Goal: Task Accomplishment & Management: Manage account settings

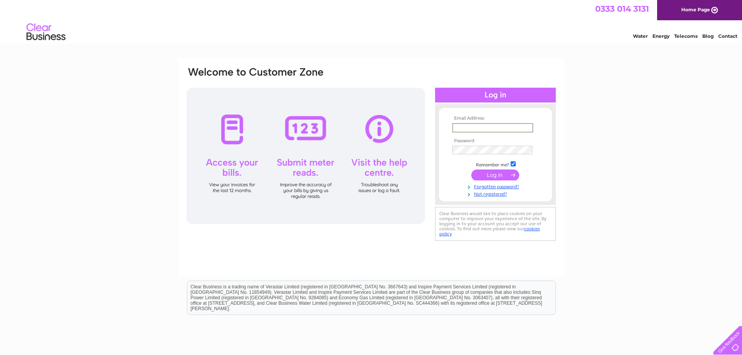
click at [459, 125] on input "text" at bounding box center [492, 127] width 81 height 9
type input "vicrdnursery@gmail.com"
click at [495, 174] on input "submit" at bounding box center [495, 174] width 48 height 11
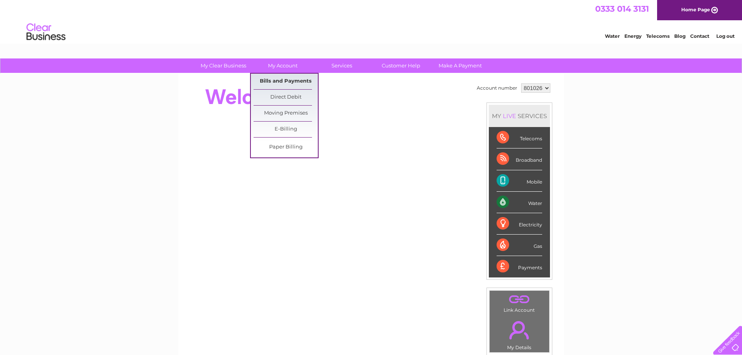
click at [291, 84] on link "Bills and Payments" at bounding box center [285, 82] width 64 height 16
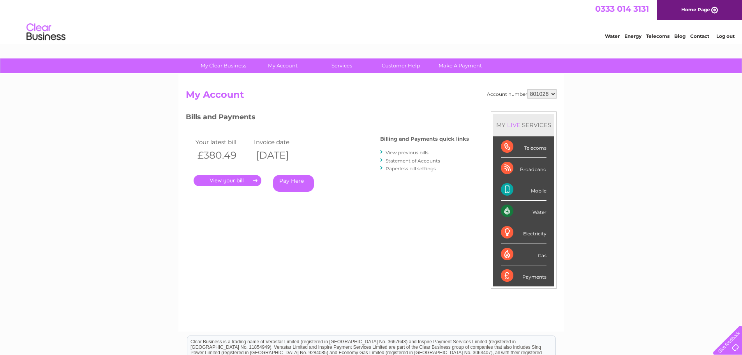
click at [232, 178] on link "." at bounding box center [228, 180] width 68 height 11
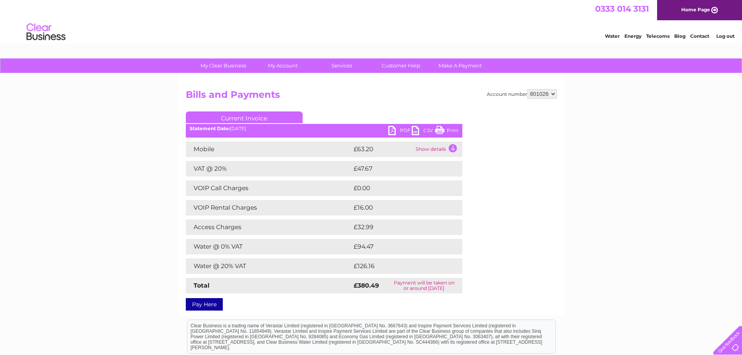
click at [389, 131] on link "PDF" at bounding box center [399, 131] width 23 height 11
click at [391, 131] on link "PDF" at bounding box center [399, 131] width 23 height 11
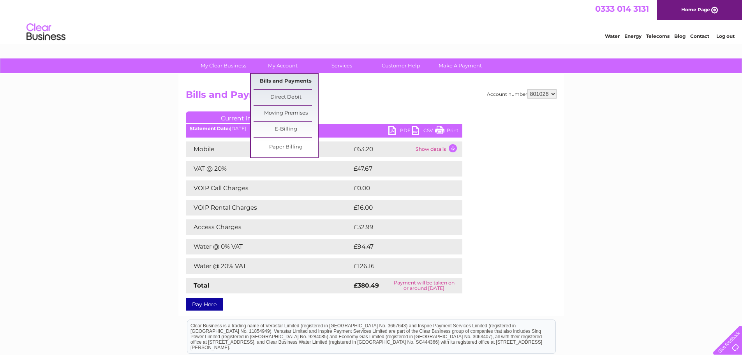
click at [289, 80] on link "Bills and Payments" at bounding box center [285, 82] width 64 height 16
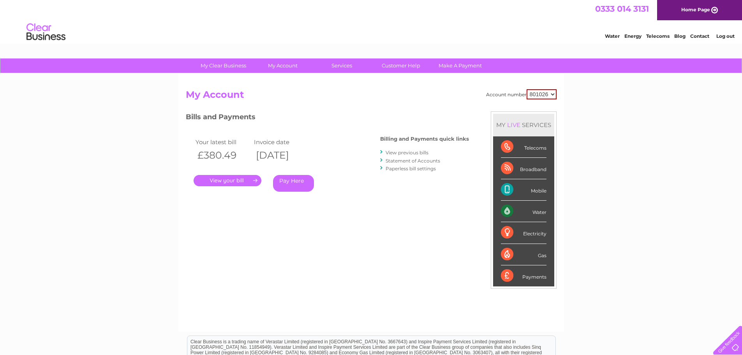
click at [399, 151] on link "View previous bills" at bounding box center [406, 153] width 43 height 6
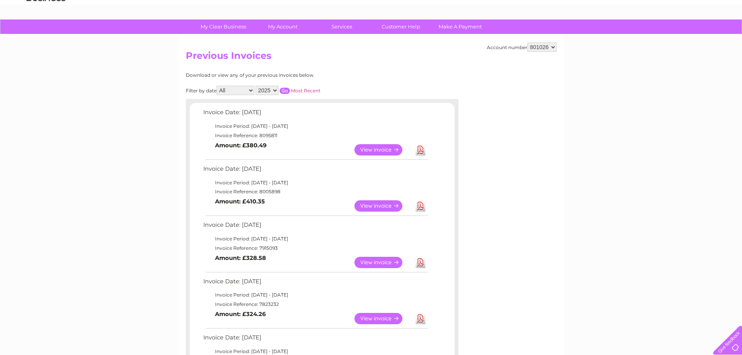
scroll to position [78, 0]
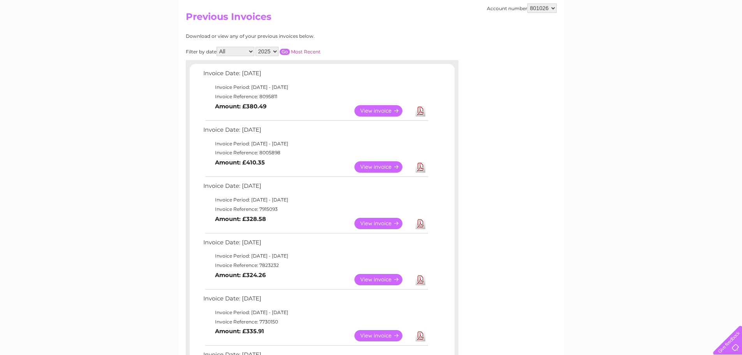
click at [373, 164] on link "View" at bounding box center [382, 166] width 57 height 11
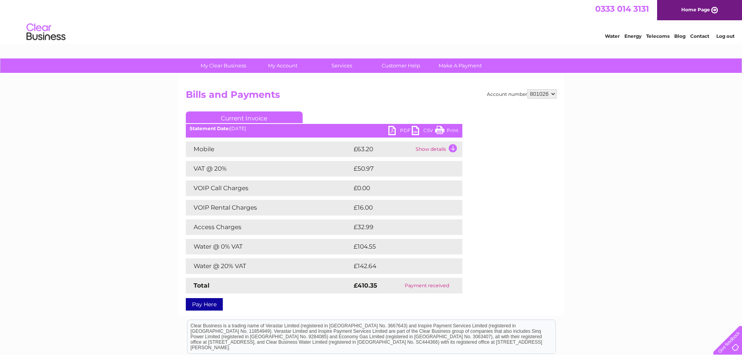
click at [391, 126] on link "PDF" at bounding box center [399, 131] width 23 height 11
